Goal: Information Seeking & Learning: Compare options

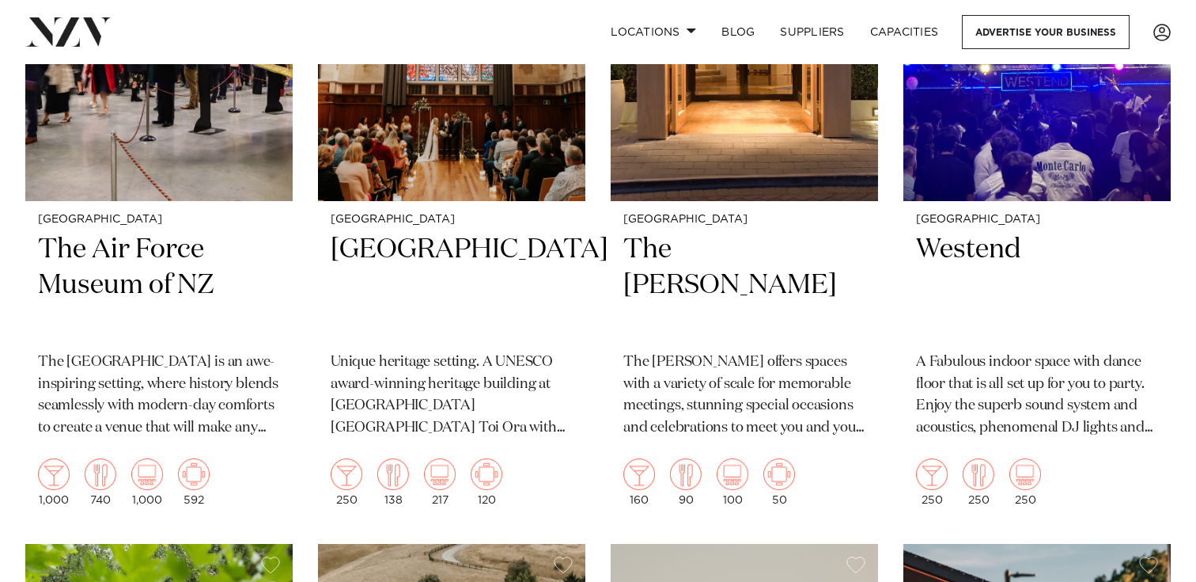
scroll to position [4425, 0]
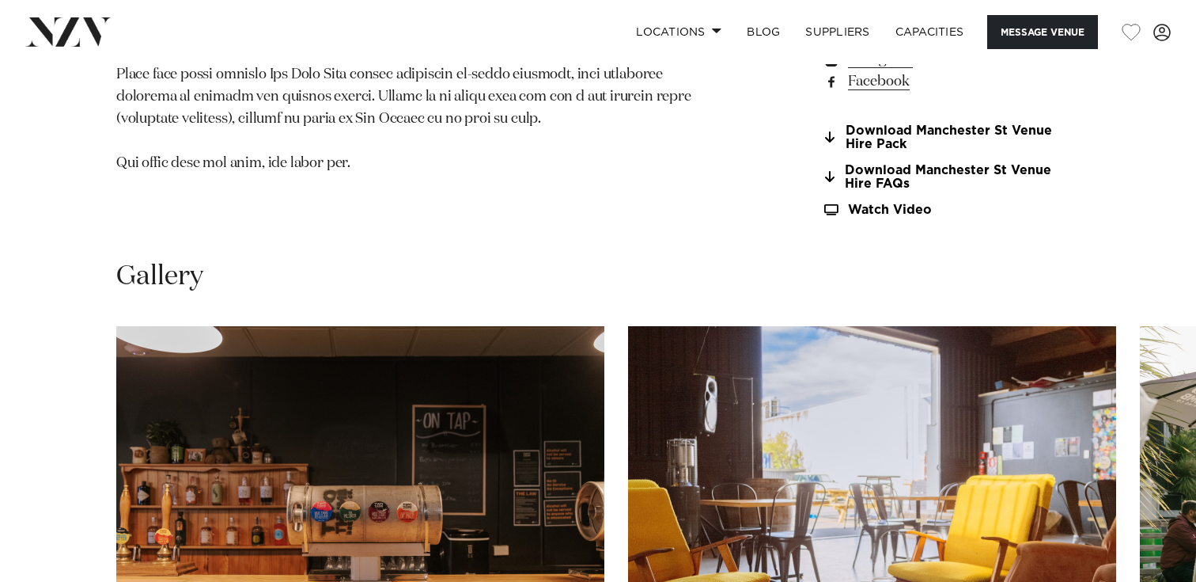
scroll to position [1609, 0]
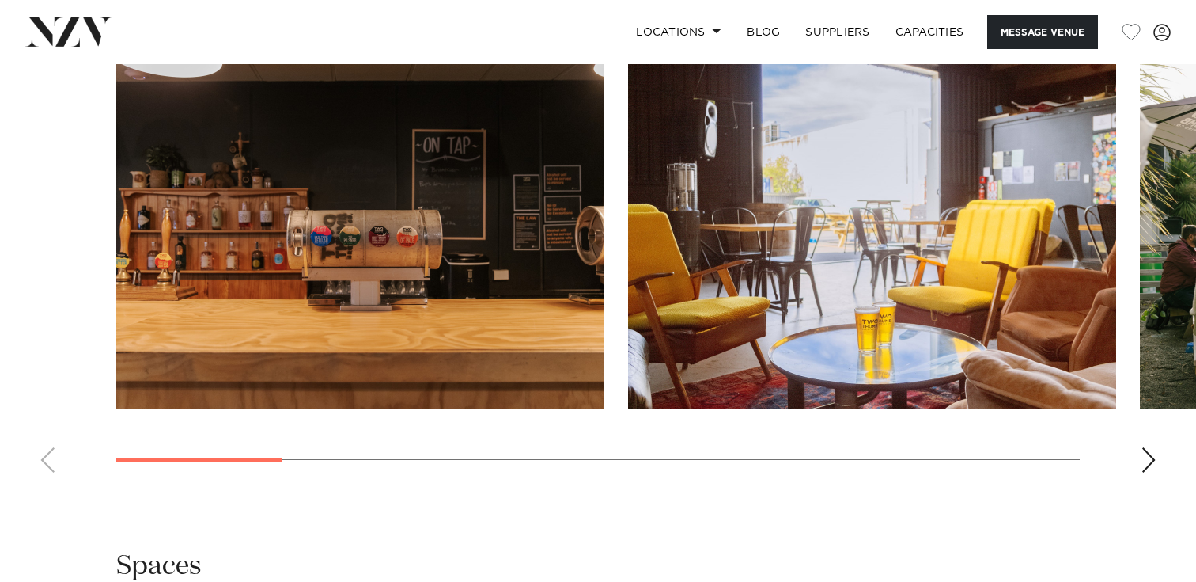
click at [1154, 465] on div "Next slide" at bounding box center [1149, 459] width 16 height 25
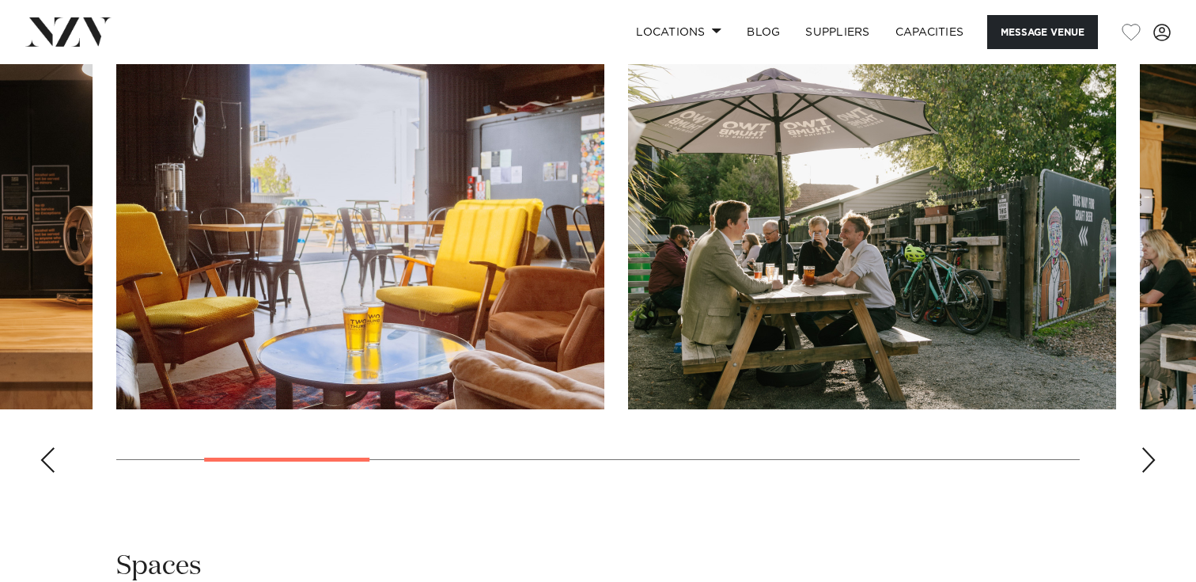
click at [1154, 465] on div "Next slide" at bounding box center [1149, 459] width 16 height 25
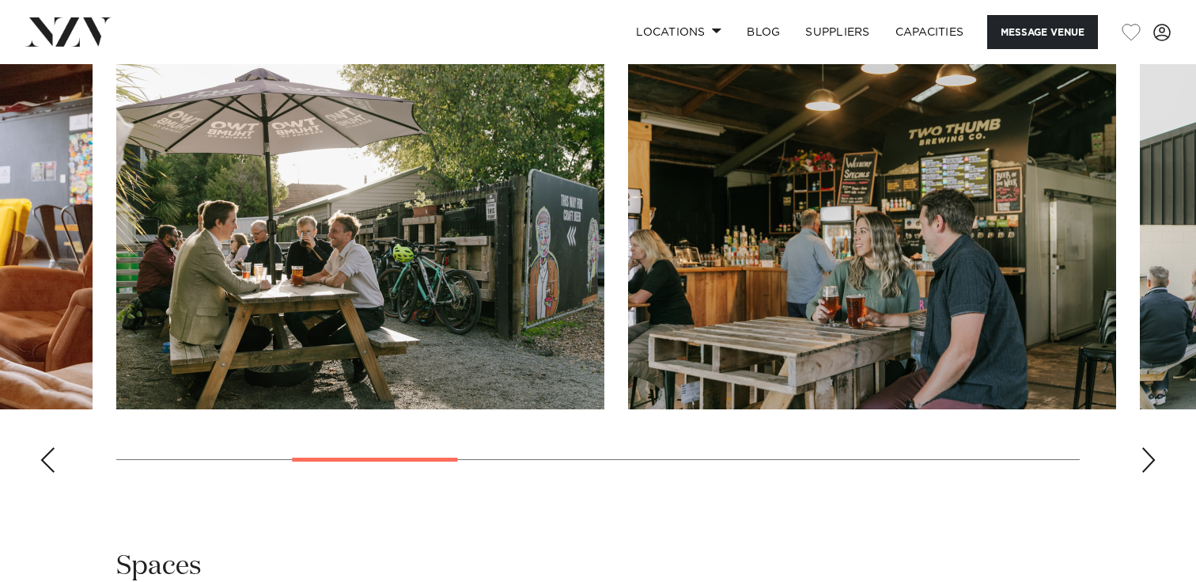
click at [1154, 465] on div "Next slide" at bounding box center [1149, 459] width 16 height 25
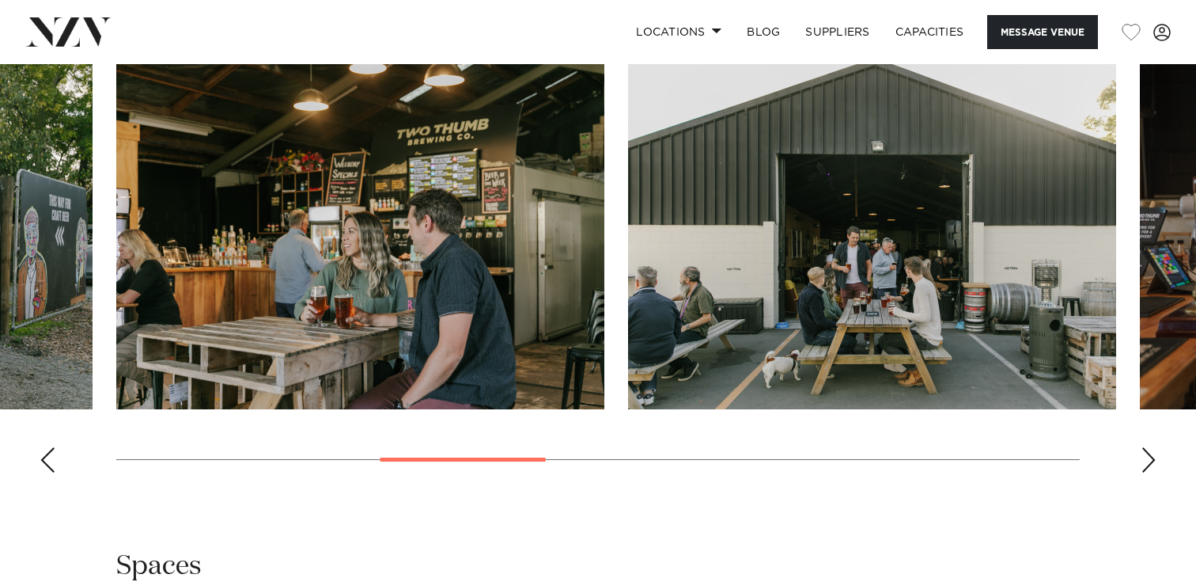
click at [1154, 465] on div "Next slide" at bounding box center [1149, 459] width 16 height 25
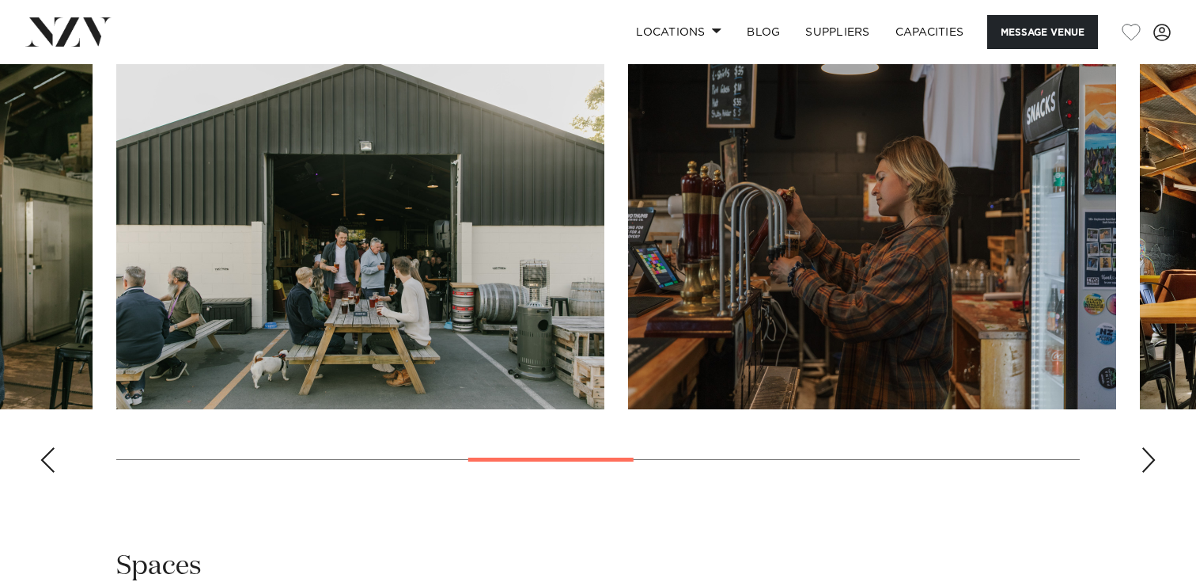
click at [1154, 465] on div "Next slide" at bounding box center [1149, 459] width 16 height 25
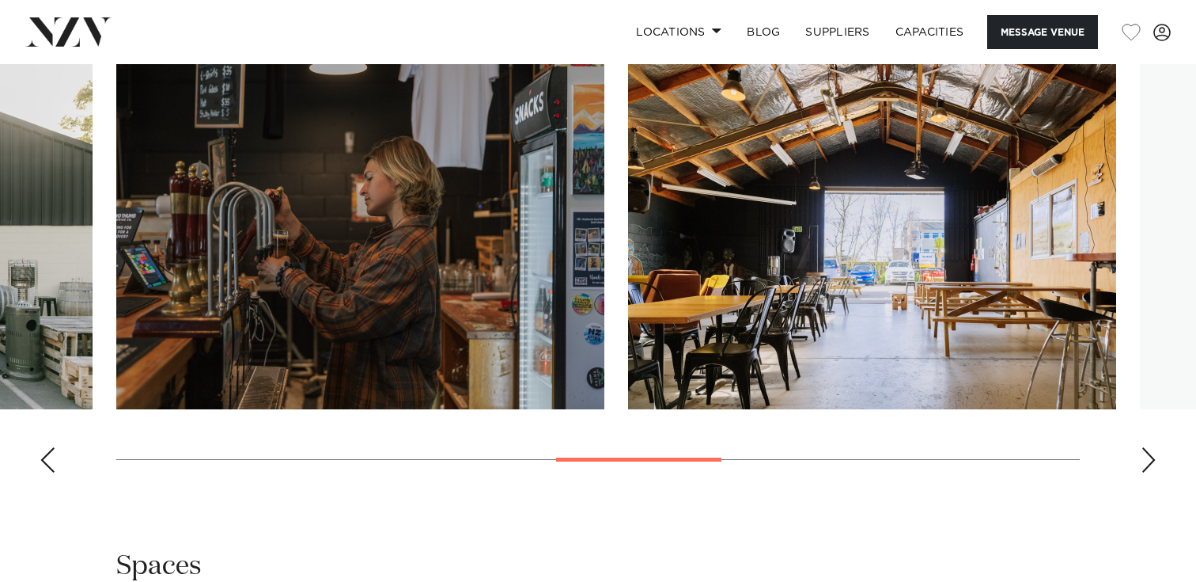
click at [1154, 465] on div "Next slide" at bounding box center [1149, 459] width 16 height 25
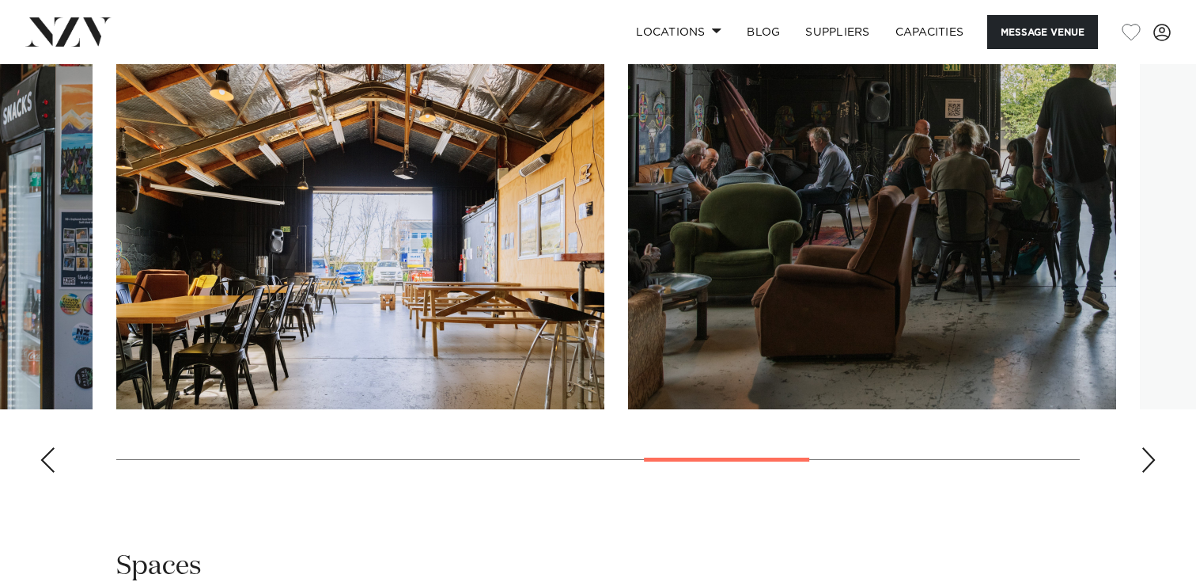
click at [1154, 465] on div "Next slide" at bounding box center [1149, 459] width 16 height 25
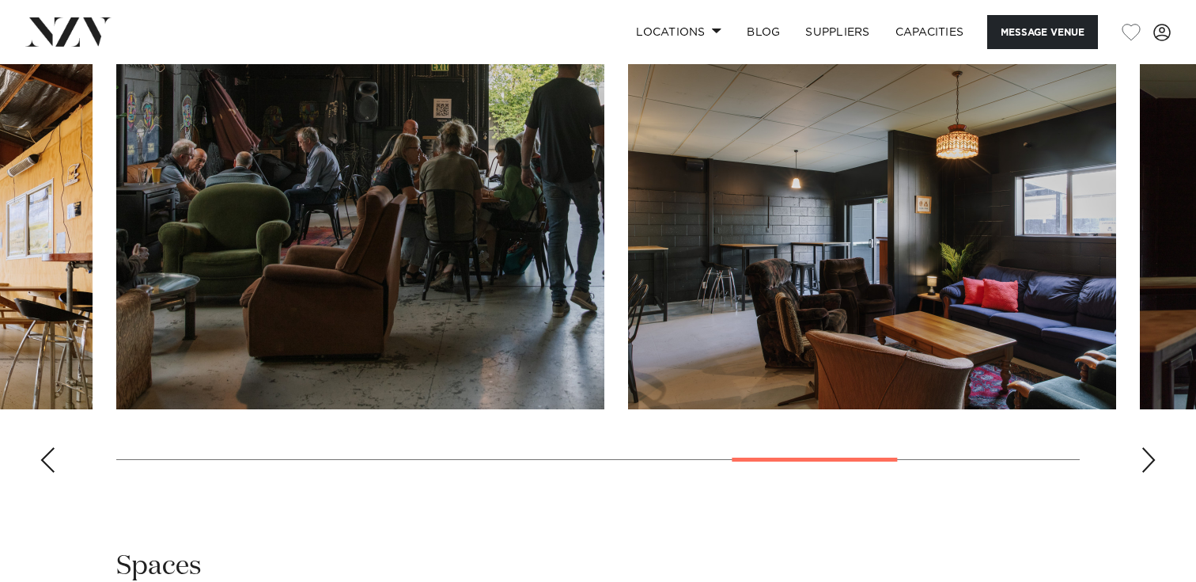
click at [1154, 465] on div "Next slide" at bounding box center [1149, 459] width 16 height 25
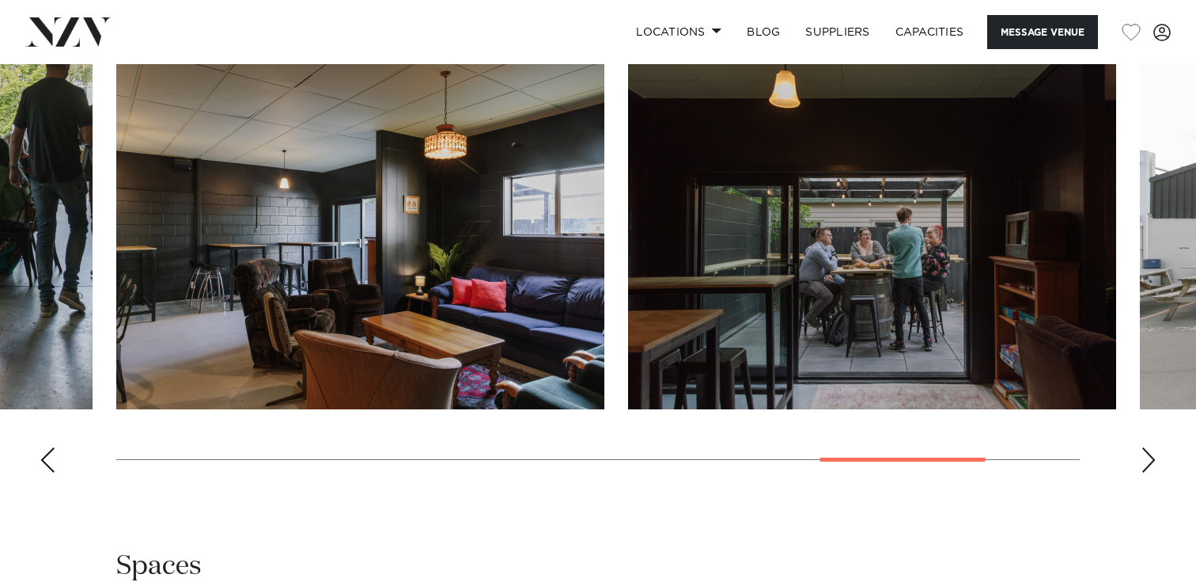
click at [1154, 465] on div "Next slide" at bounding box center [1149, 459] width 16 height 25
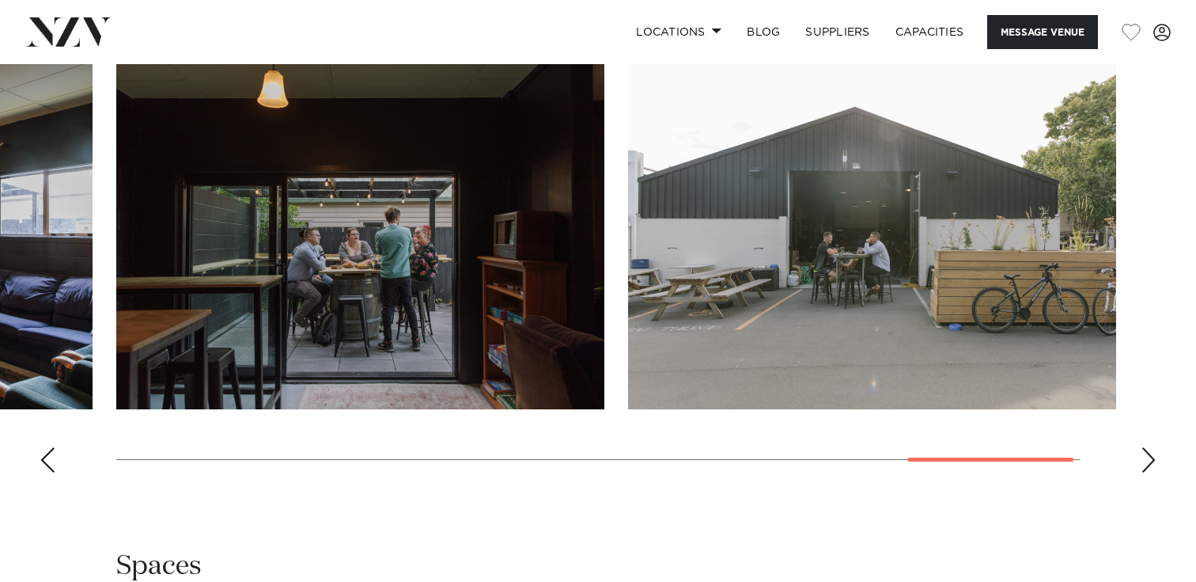
click at [1154, 465] on div "Next slide" at bounding box center [1149, 459] width 16 height 25
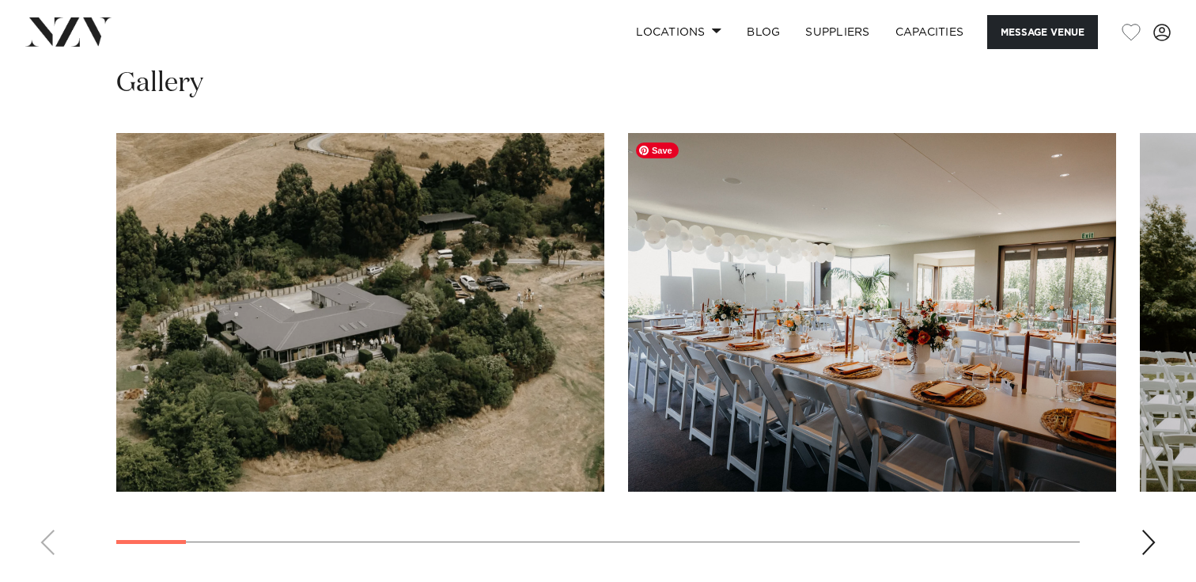
scroll to position [1500, 0]
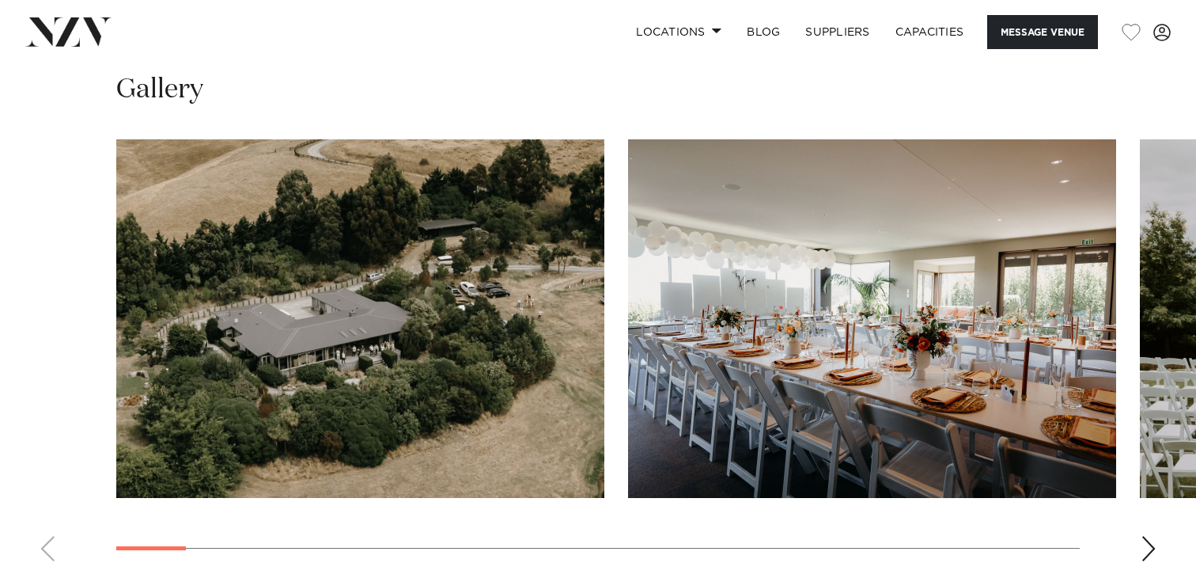
click at [1148, 545] on div "Next slide" at bounding box center [1149, 548] width 16 height 25
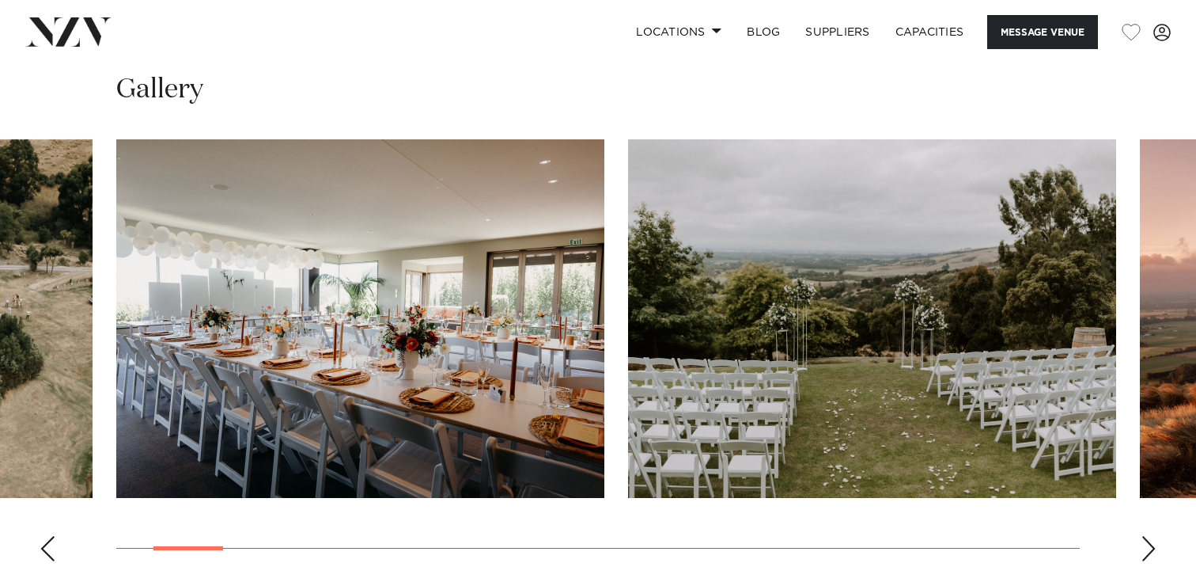
click at [1148, 545] on div "Next slide" at bounding box center [1149, 548] width 16 height 25
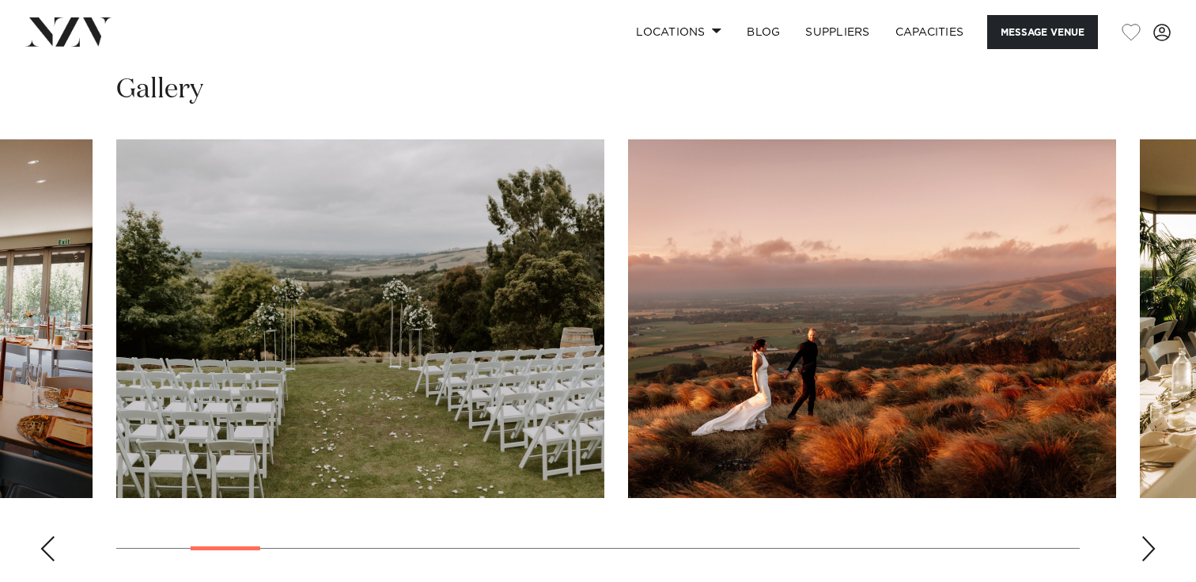
click at [1148, 545] on div "Next slide" at bounding box center [1149, 548] width 16 height 25
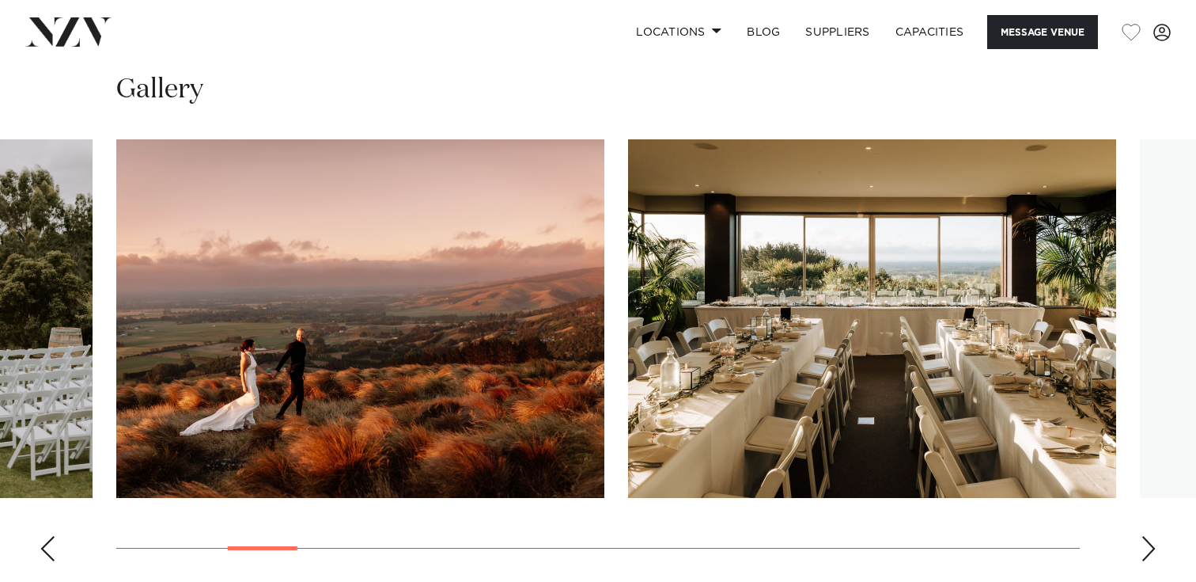
click at [1148, 545] on div "Next slide" at bounding box center [1149, 548] width 16 height 25
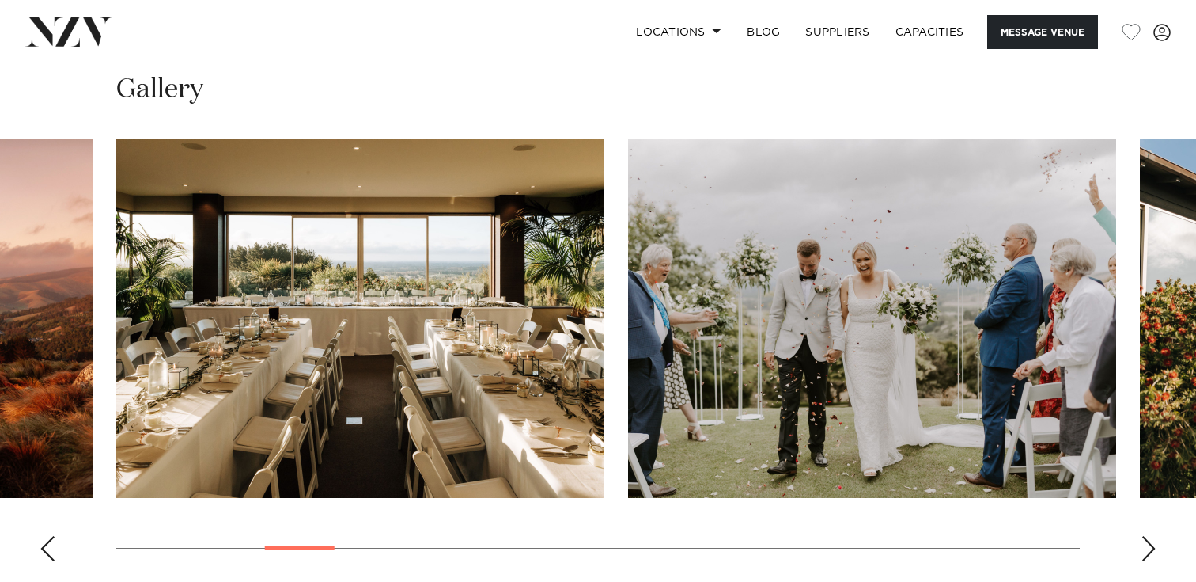
click at [1148, 545] on div "Next slide" at bounding box center [1149, 548] width 16 height 25
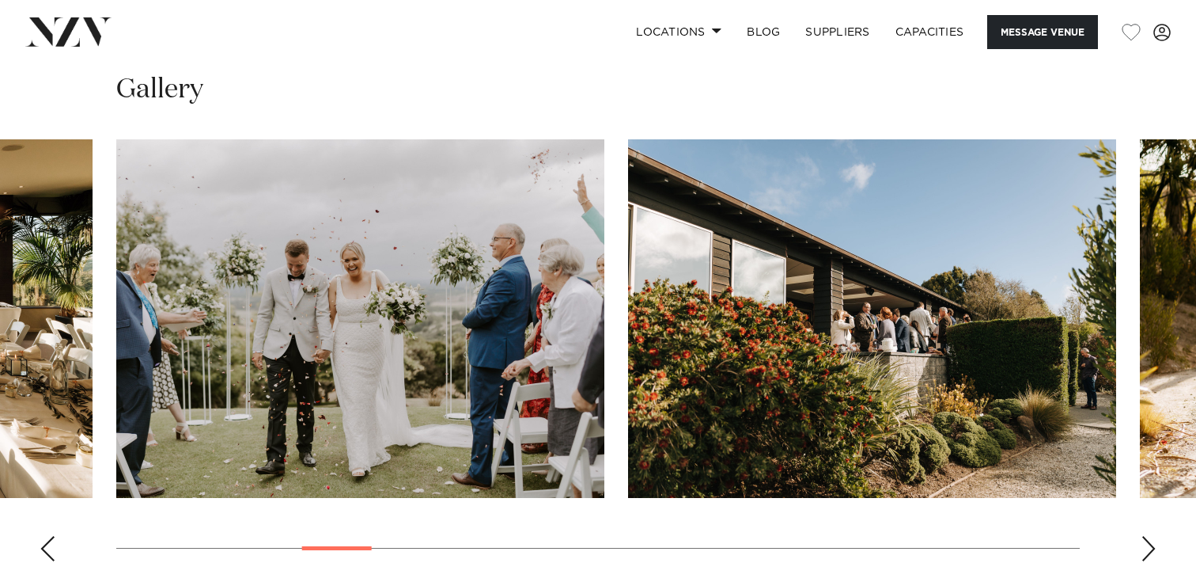
click at [1148, 545] on div "Next slide" at bounding box center [1149, 548] width 16 height 25
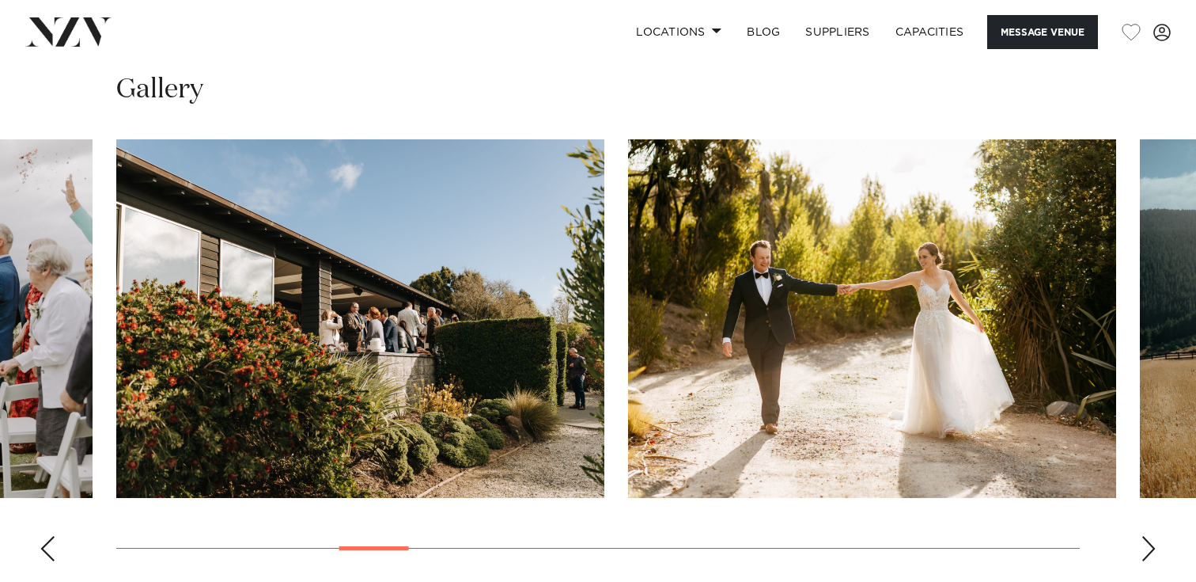
click at [1148, 545] on div "Next slide" at bounding box center [1149, 548] width 16 height 25
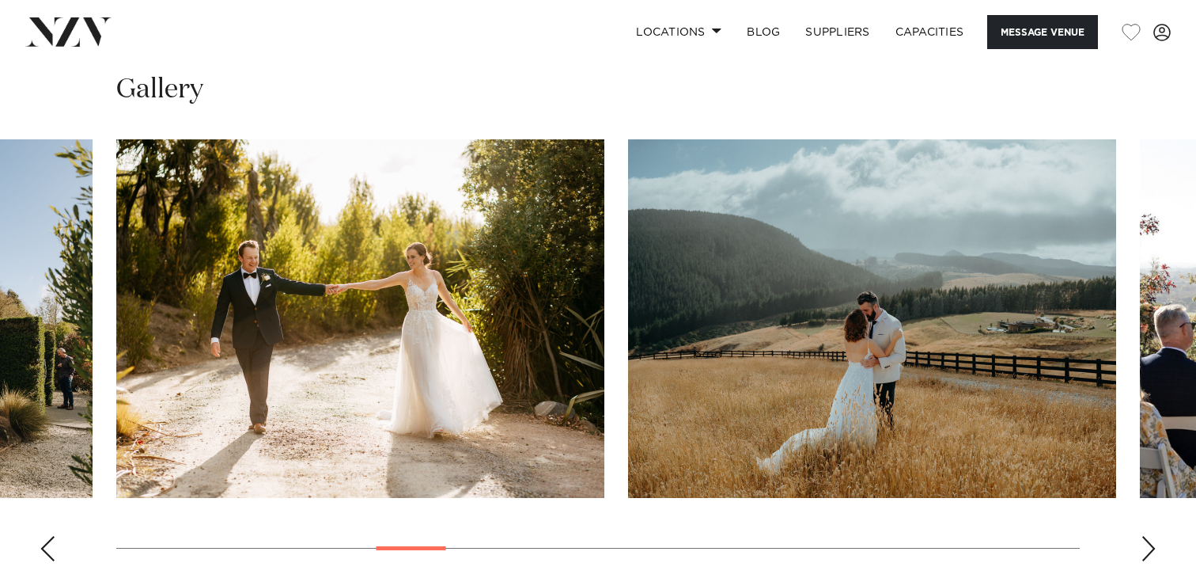
click at [1148, 545] on div "Next slide" at bounding box center [1149, 548] width 16 height 25
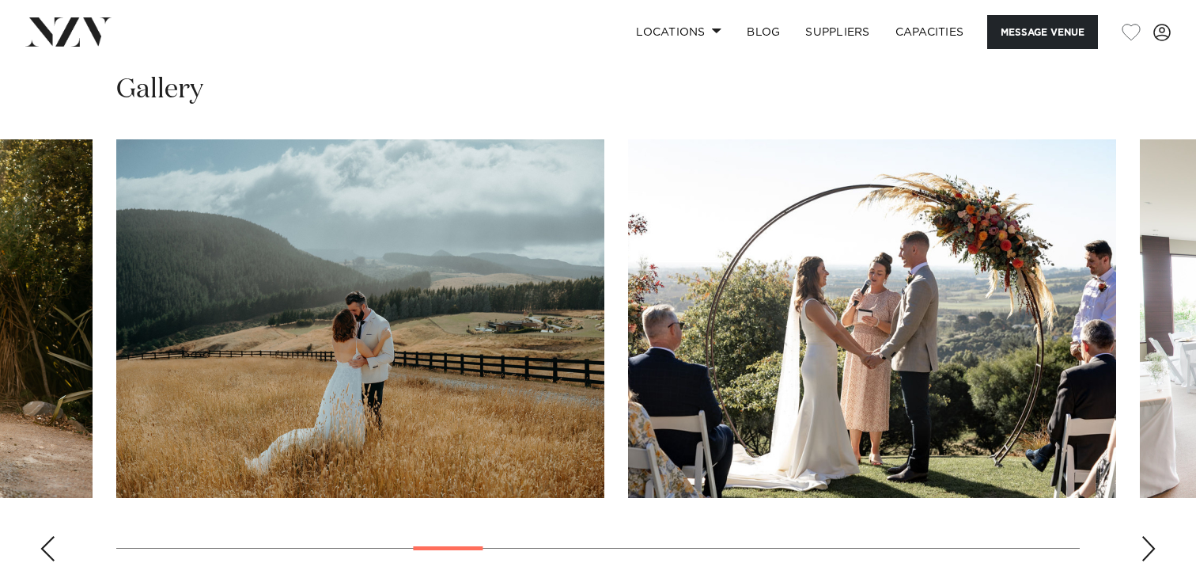
click at [1148, 545] on div "Next slide" at bounding box center [1149, 548] width 16 height 25
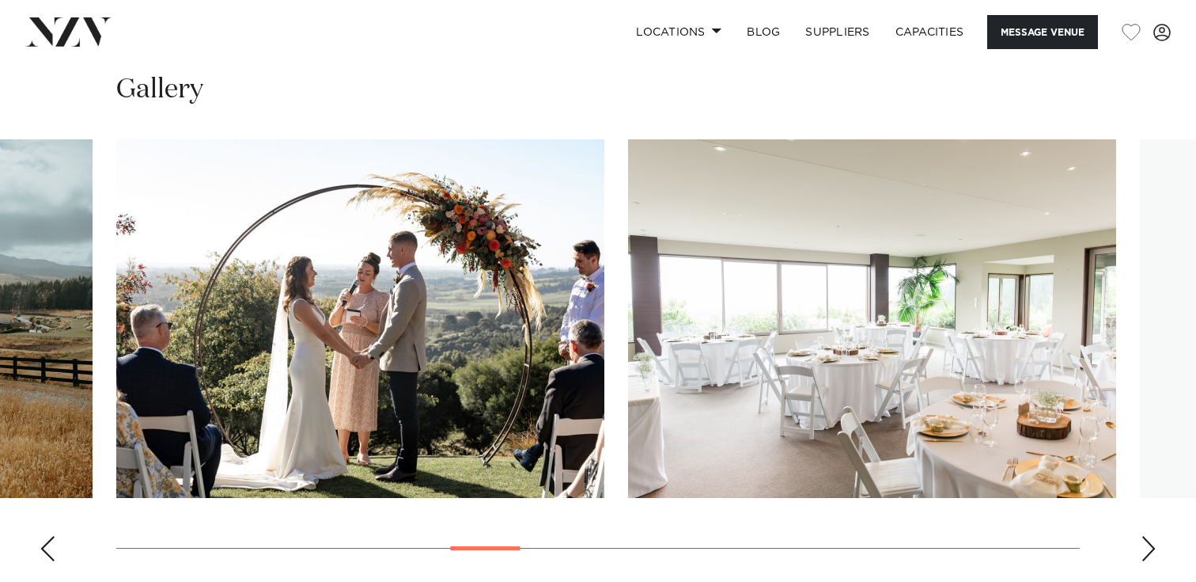
click at [1148, 545] on div "Next slide" at bounding box center [1149, 548] width 16 height 25
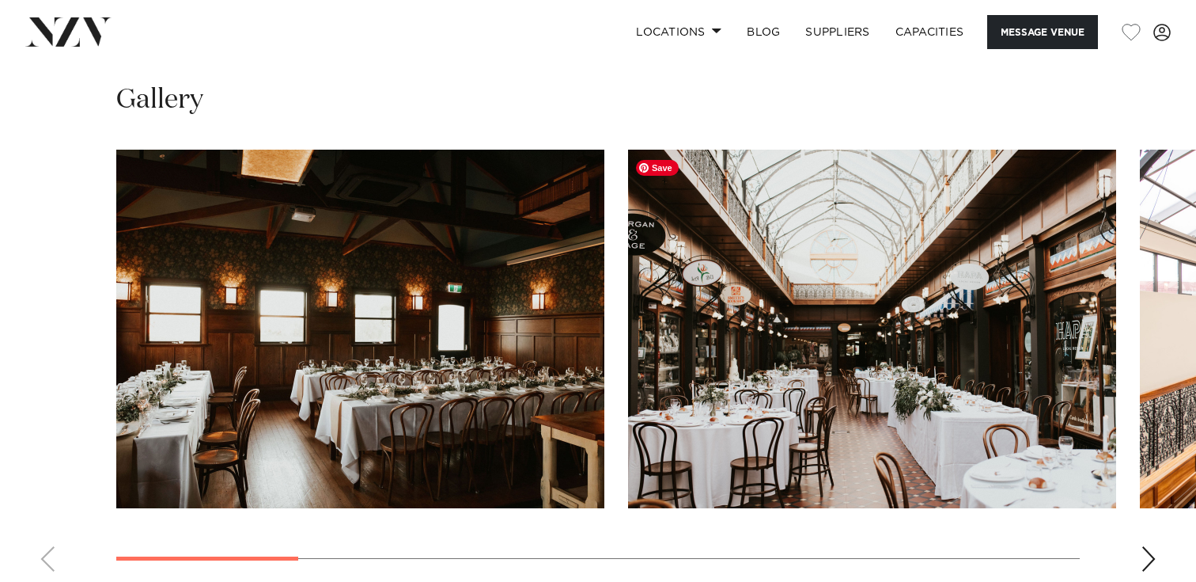
scroll to position [1383, 0]
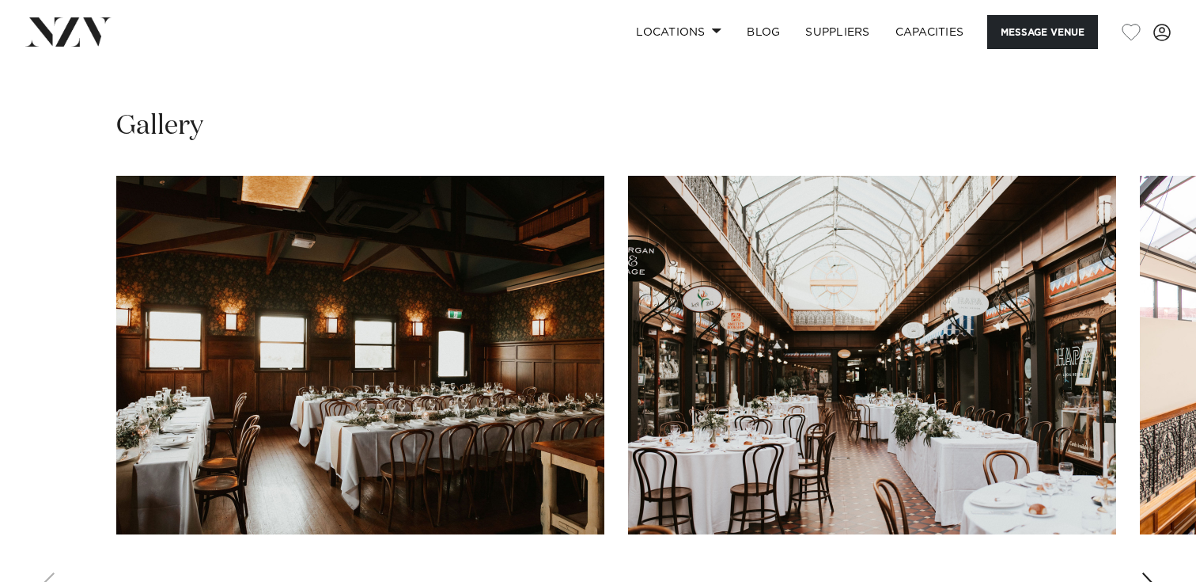
click at [1146, 571] on swiper-container at bounding box center [598, 393] width 1196 height 434
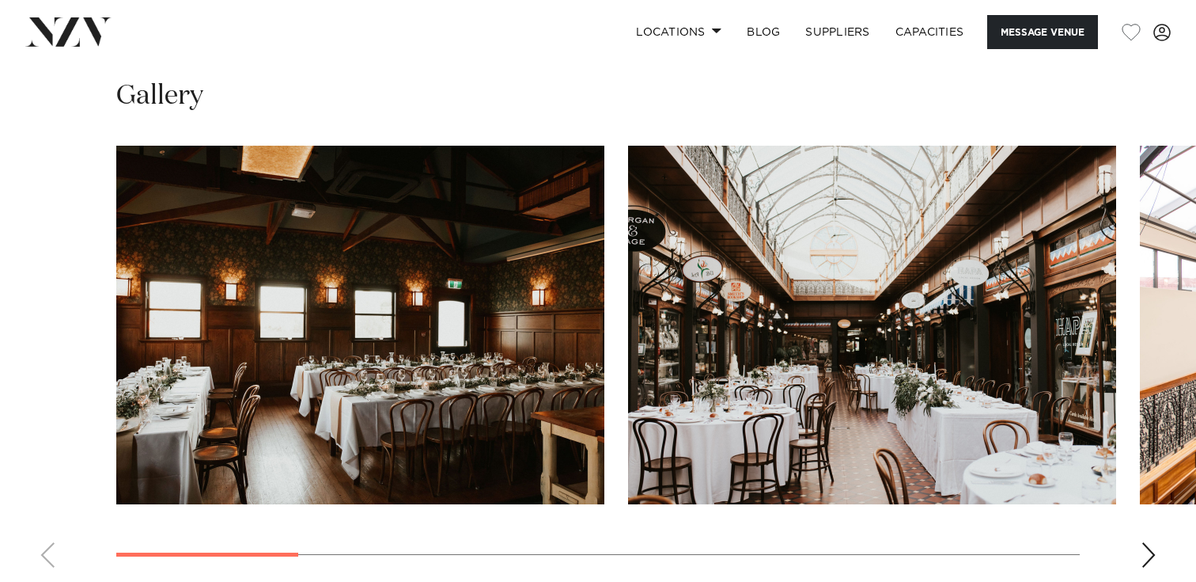
scroll to position [1421, 0]
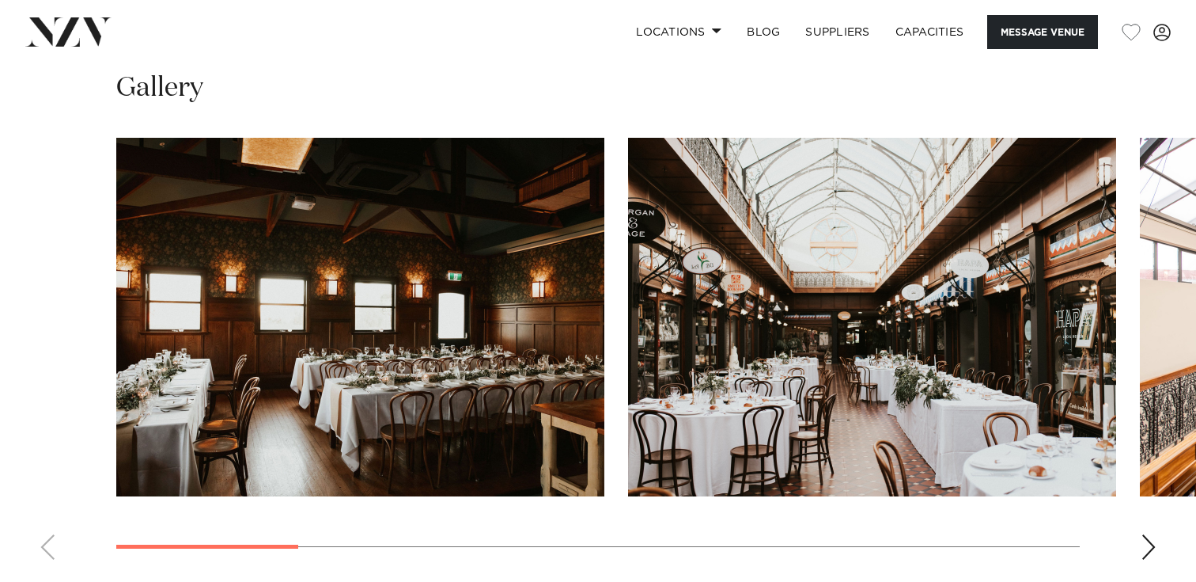
click at [1146, 554] on div "Next slide" at bounding box center [1149, 546] width 16 height 25
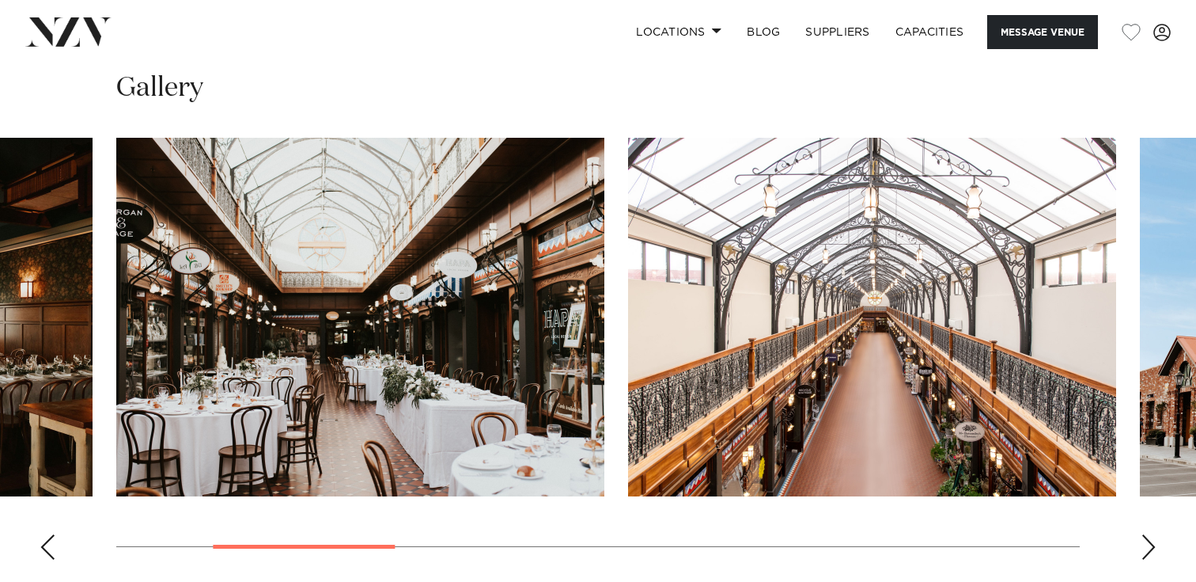
click at [1146, 554] on div "Next slide" at bounding box center [1149, 546] width 16 height 25
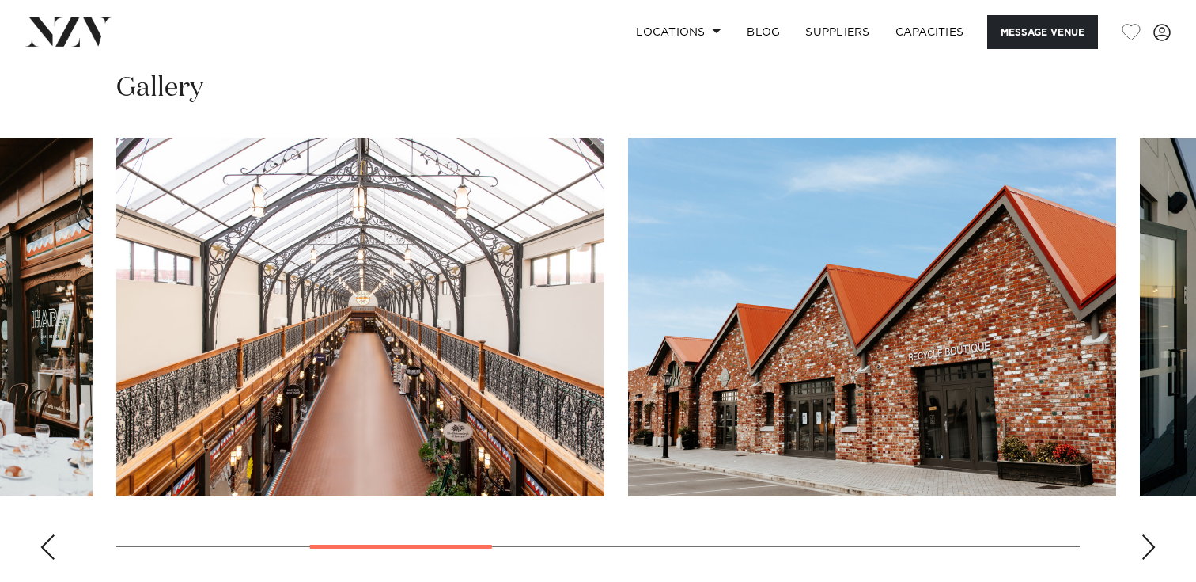
click at [1146, 554] on div "Next slide" at bounding box center [1149, 546] width 16 height 25
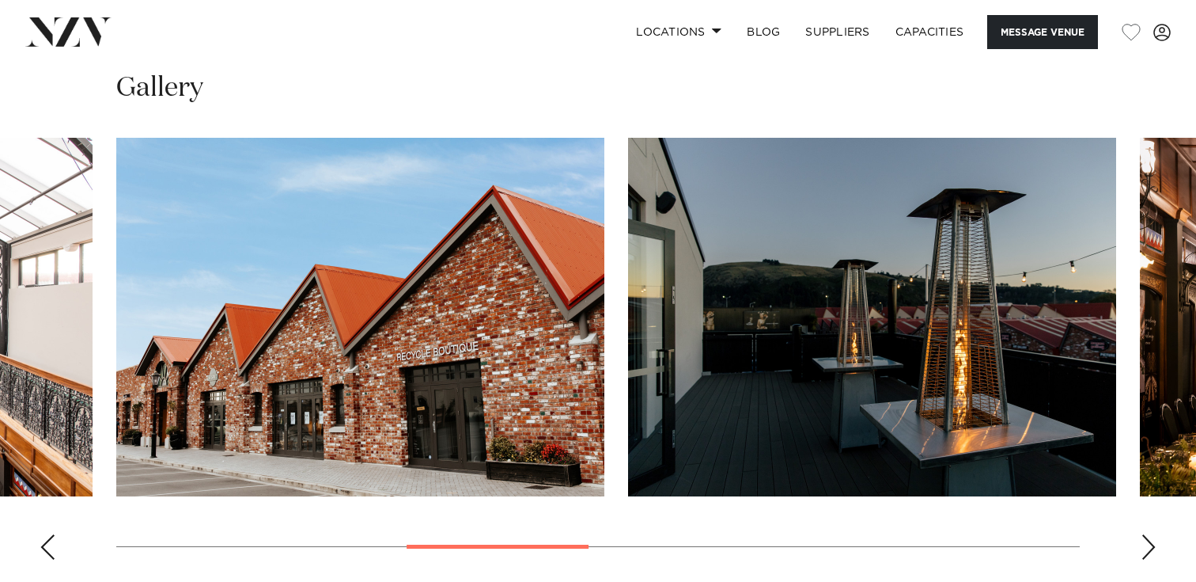
click at [1146, 554] on div "Next slide" at bounding box center [1149, 546] width 16 height 25
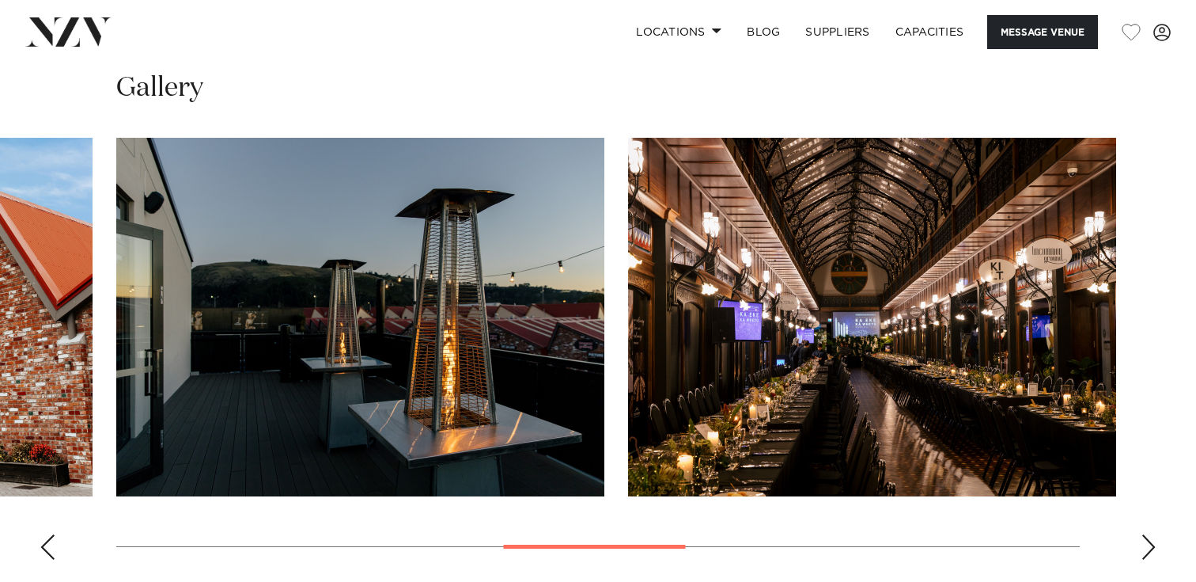
click at [1146, 554] on div "Next slide" at bounding box center [1149, 546] width 16 height 25
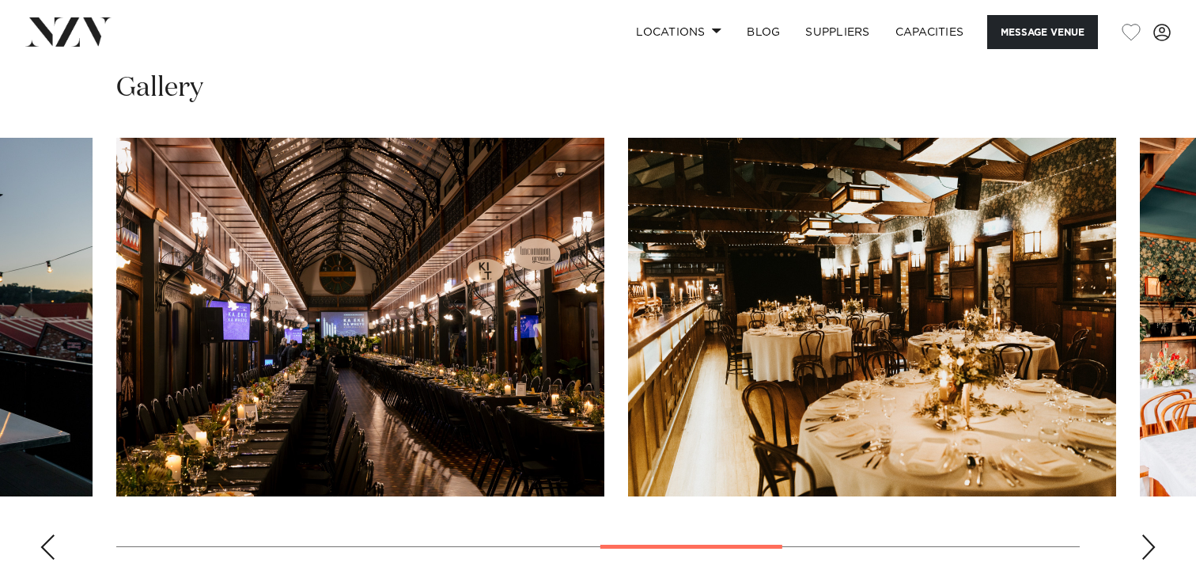
click at [1146, 554] on div "Next slide" at bounding box center [1149, 546] width 16 height 25
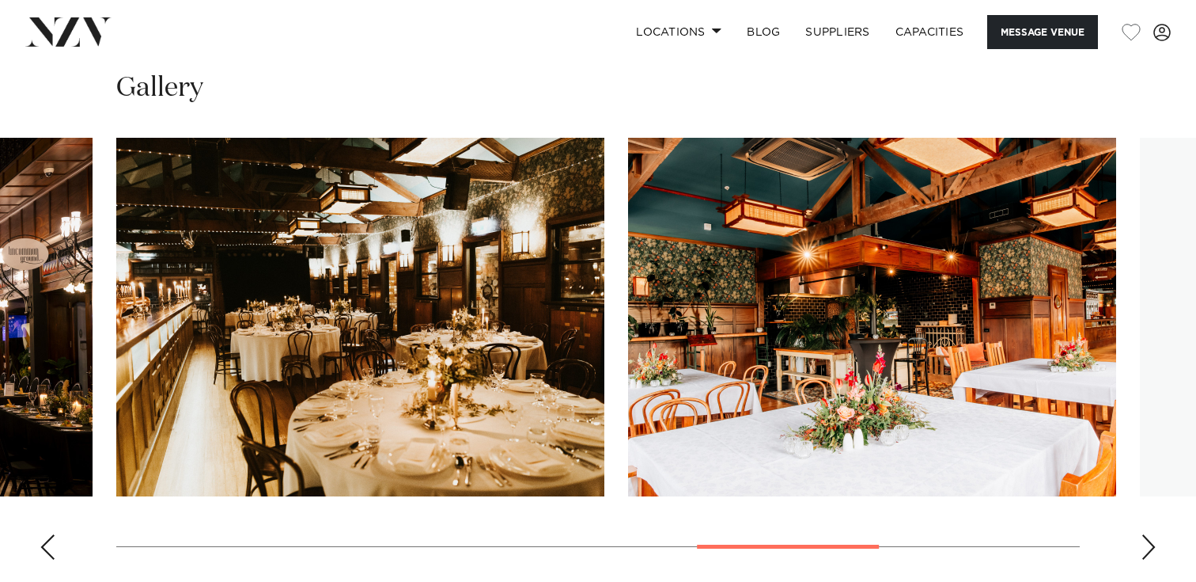
click at [1146, 554] on div "Next slide" at bounding box center [1149, 546] width 16 height 25
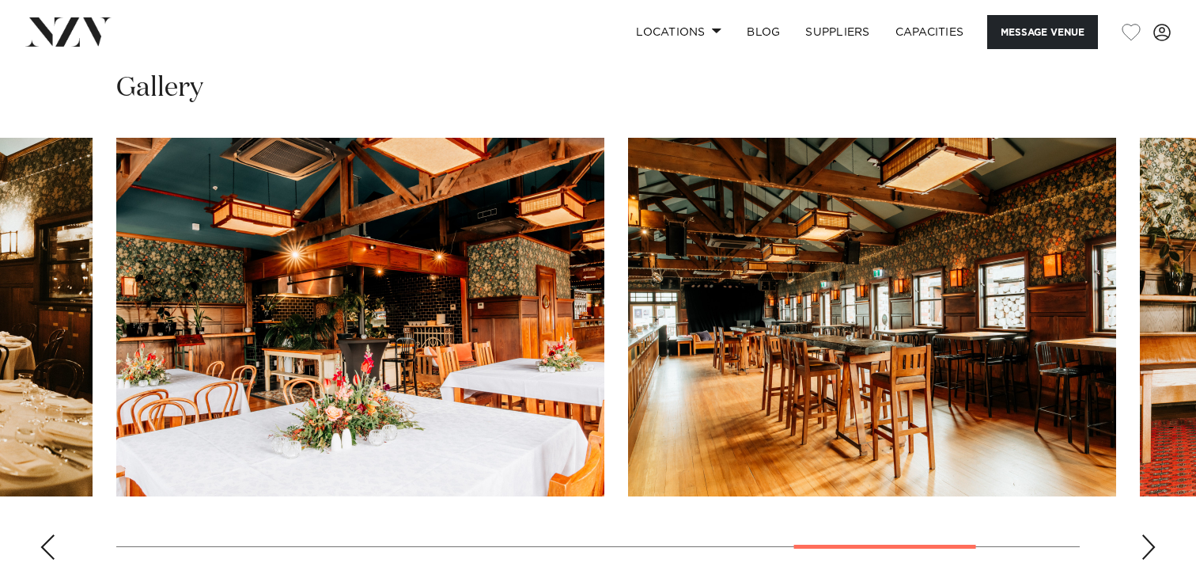
click at [1146, 554] on div "Next slide" at bounding box center [1149, 546] width 16 height 25
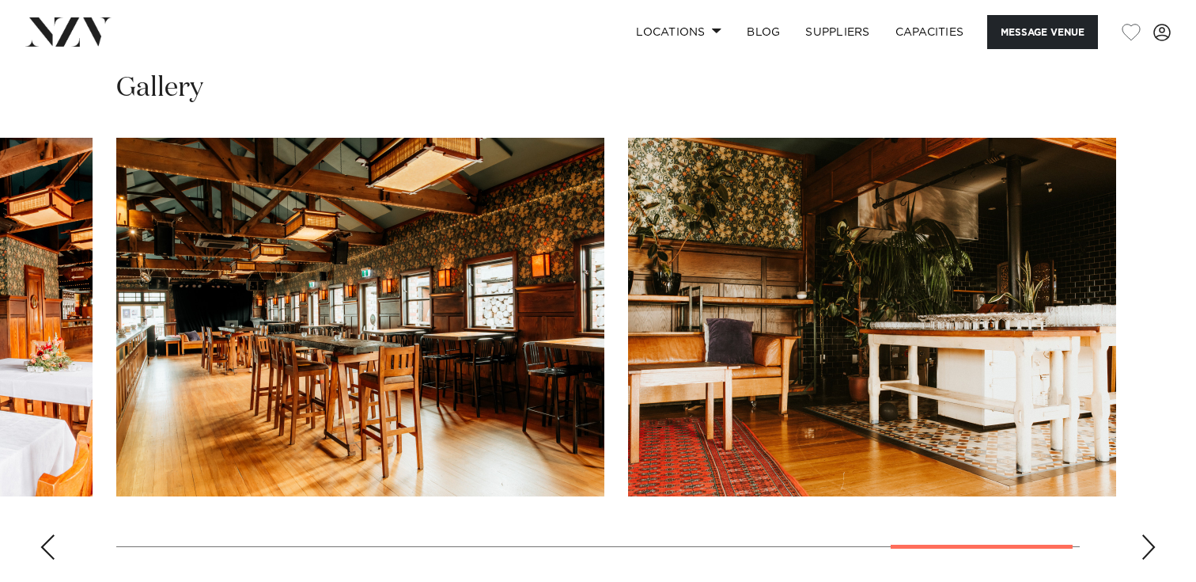
click at [1146, 554] on div "Next slide" at bounding box center [1149, 546] width 16 height 25
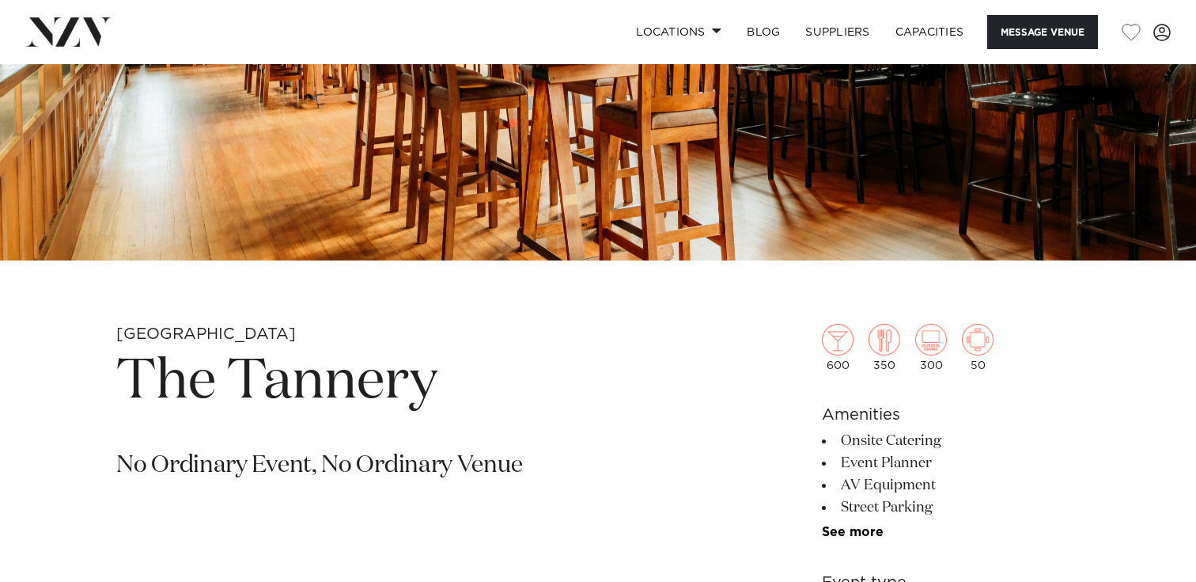
scroll to position [0, 0]
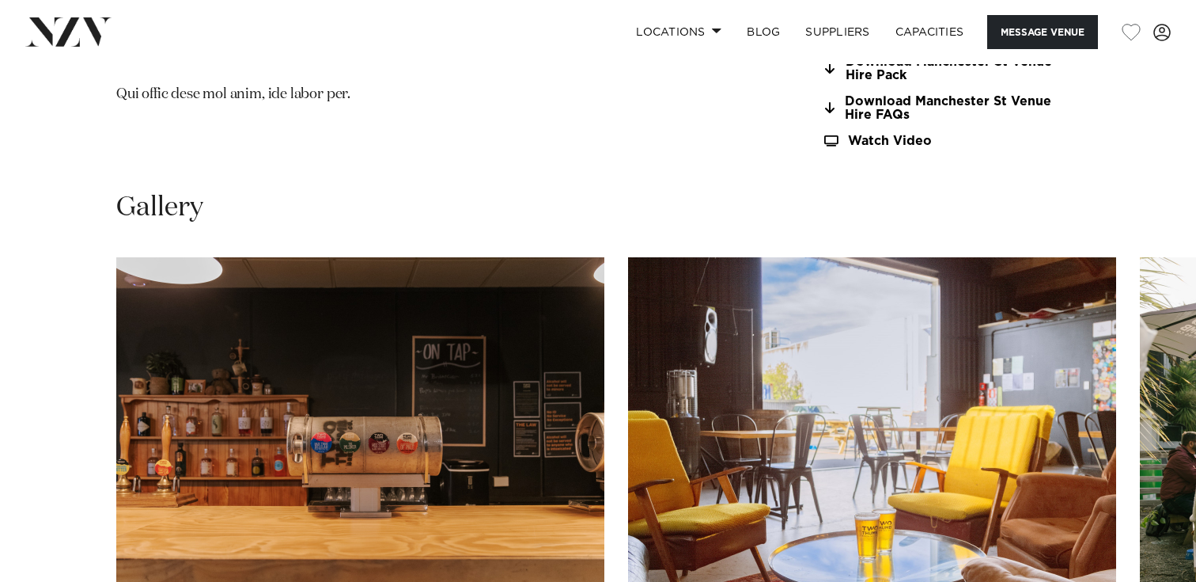
scroll to position [1529, 0]
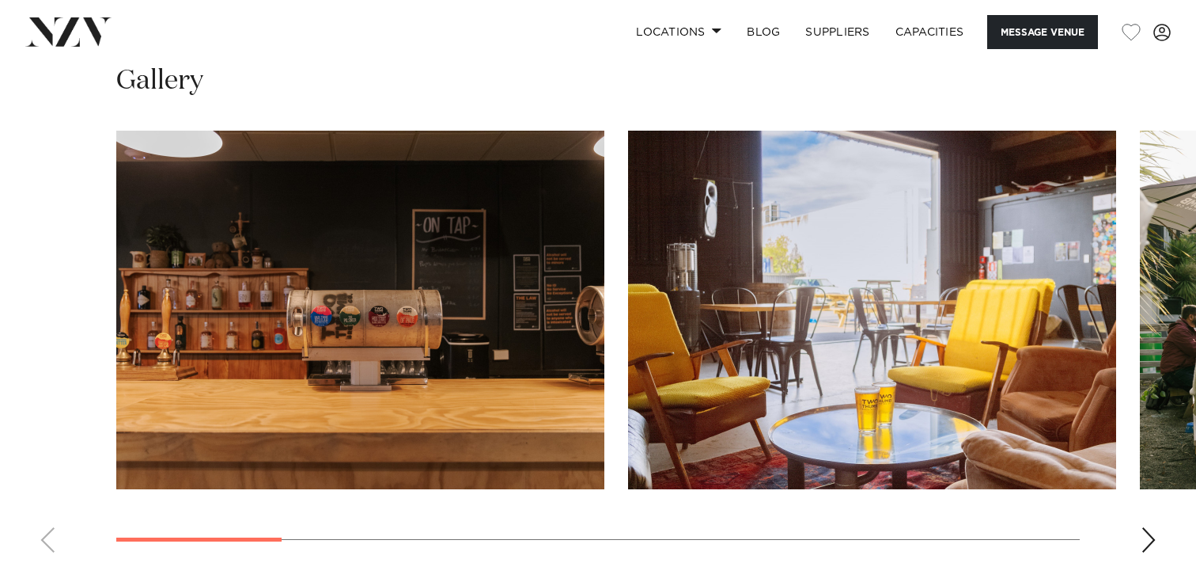
click at [1146, 540] on div "Next slide" at bounding box center [1149, 539] width 16 height 25
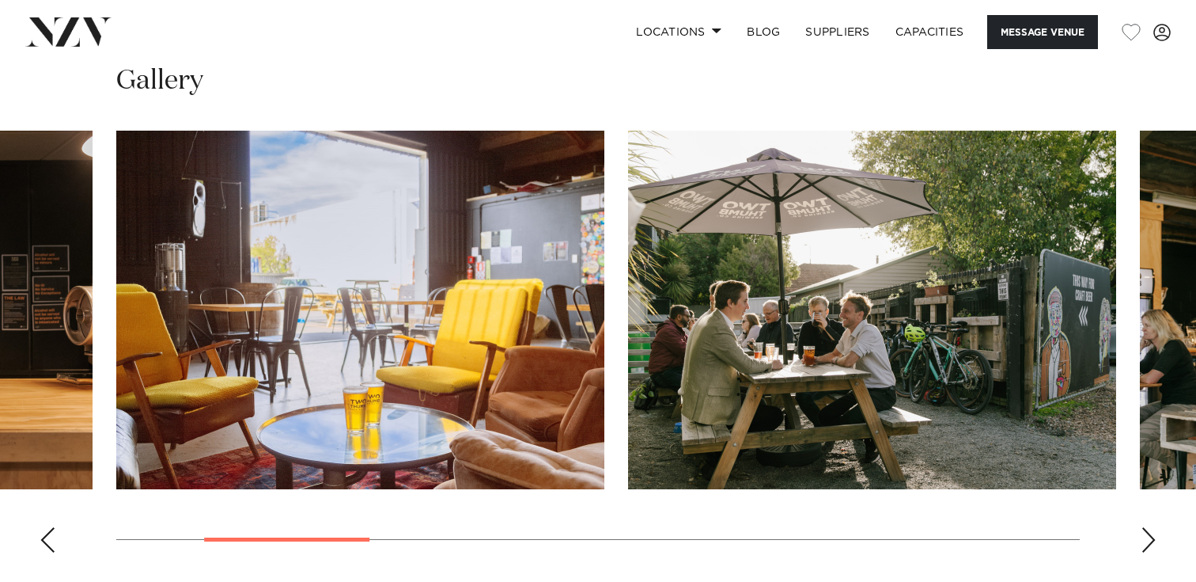
click at [1146, 540] on div "Next slide" at bounding box center [1149, 539] width 16 height 25
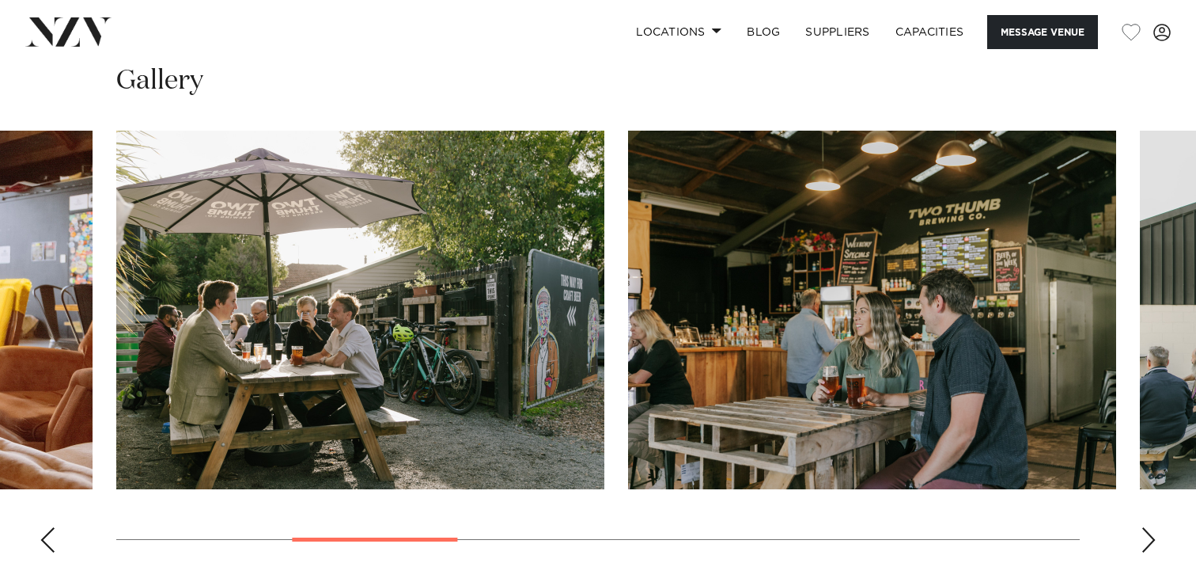
click at [1146, 540] on div "Next slide" at bounding box center [1149, 539] width 16 height 25
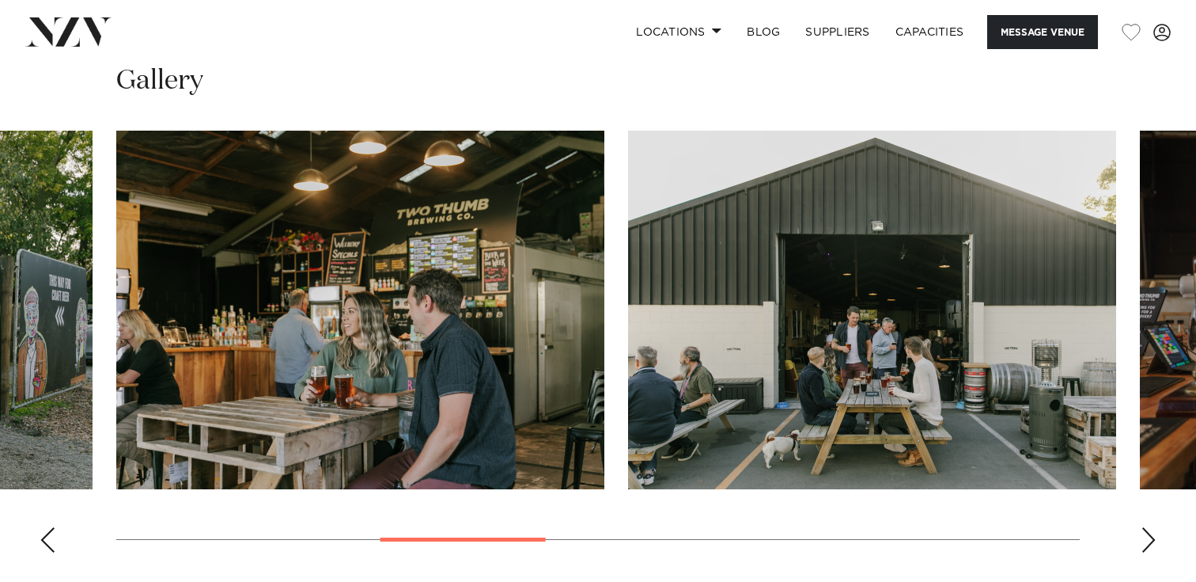
click at [1146, 540] on div "Next slide" at bounding box center [1149, 539] width 16 height 25
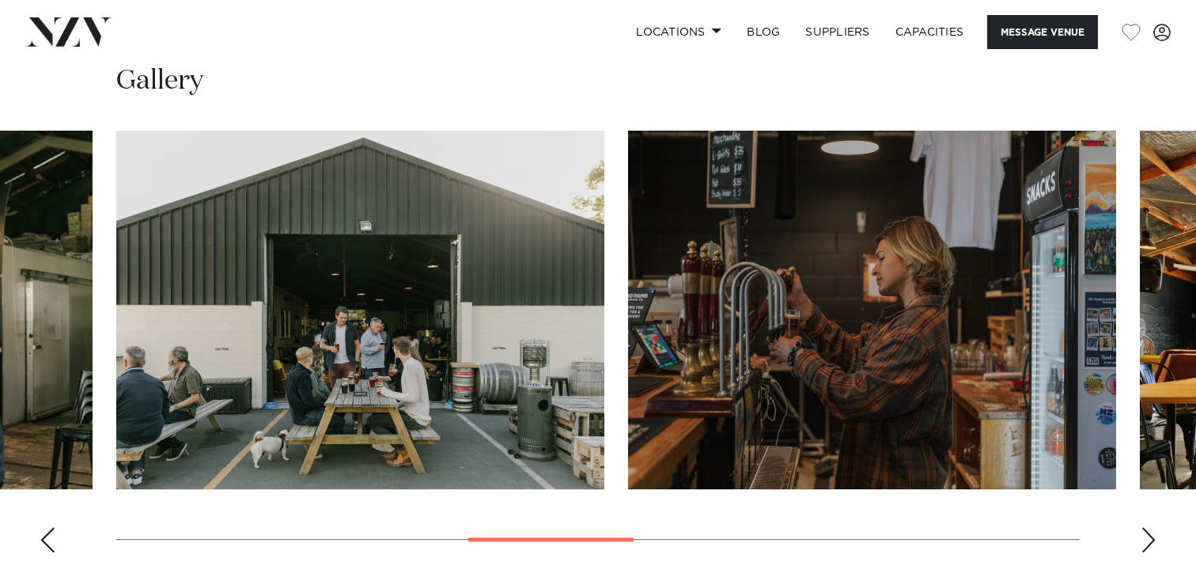
click at [1146, 540] on div "Next slide" at bounding box center [1149, 539] width 16 height 25
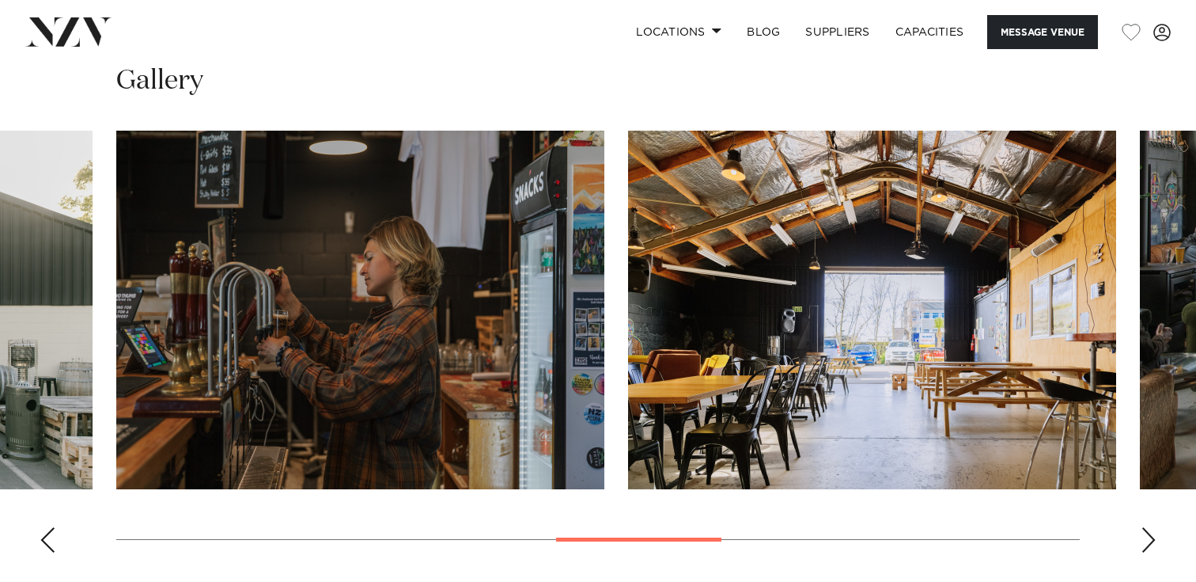
click at [1146, 540] on div "Next slide" at bounding box center [1149, 539] width 16 height 25
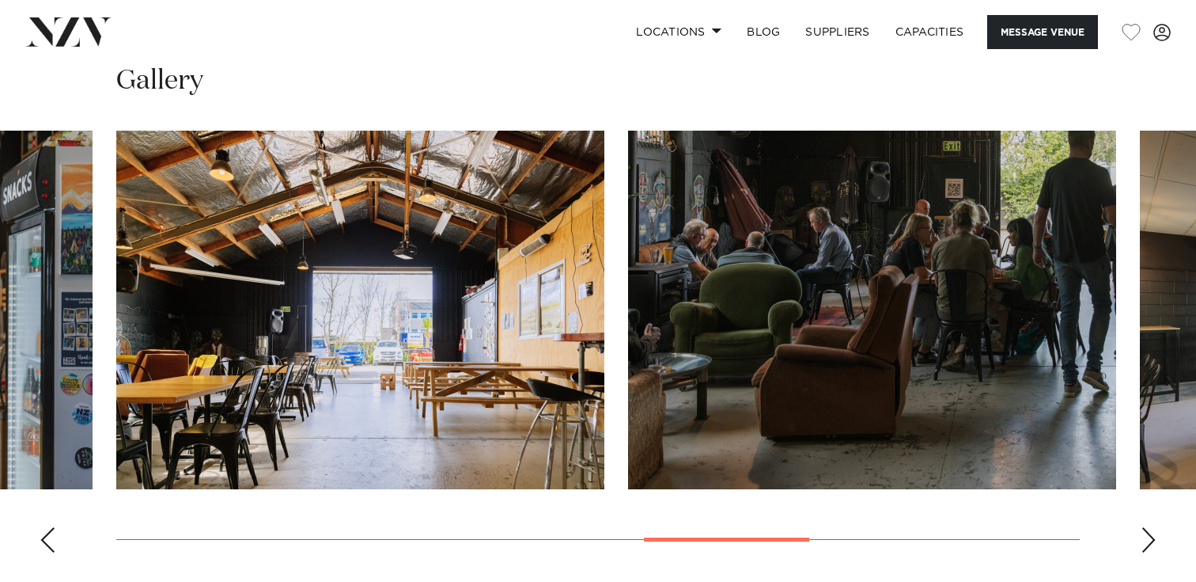
click at [1146, 540] on div "Next slide" at bounding box center [1149, 539] width 16 height 25
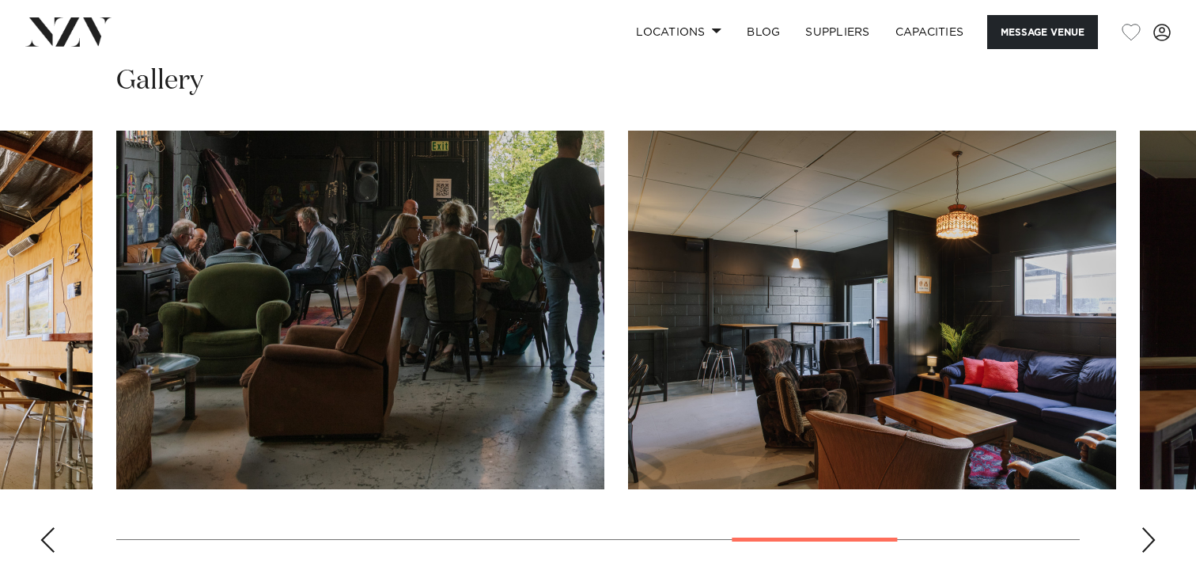
click at [1146, 540] on div "Next slide" at bounding box center [1149, 539] width 16 height 25
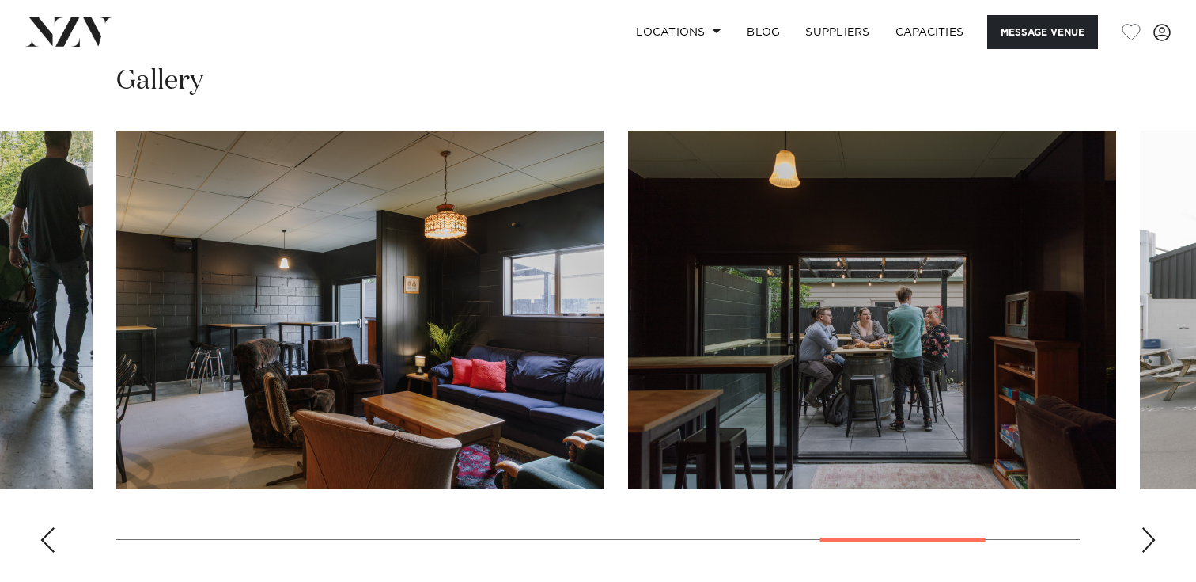
click at [1146, 540] on div "Next slide" at bounding box center [1149, 539] width 16 height 25
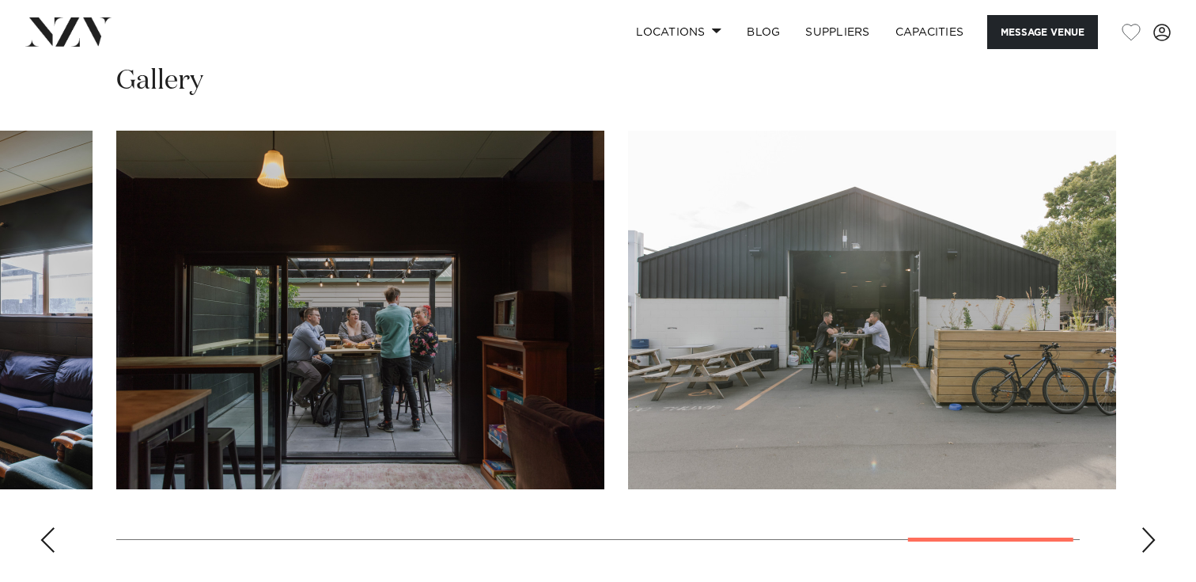
click at [1146, 540] on div "Next slide" at bounding box center [1149, 539] width 16 height 25
